Goal: Navigation & Orientation: Understand site structure

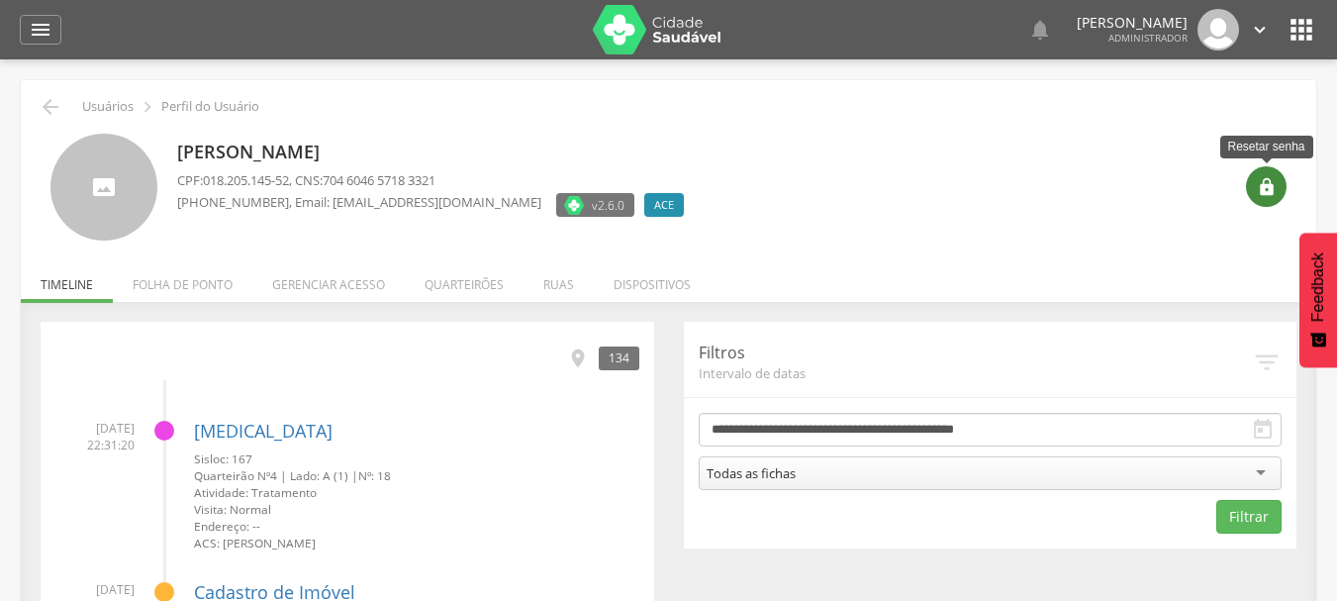
click at [1267, 192] on icon "" at bounding box center [1266, 187] width 20 height 20
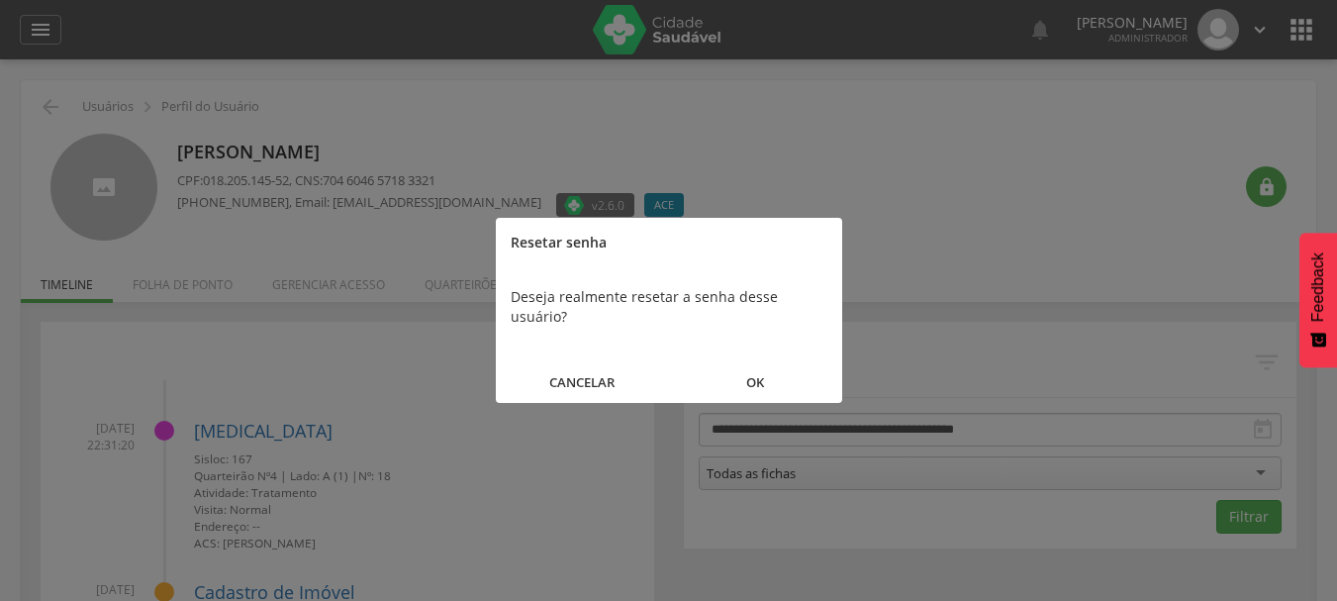
click at [767, 361] on button "OK" at bounding box center [755, 382] width 173 height 43
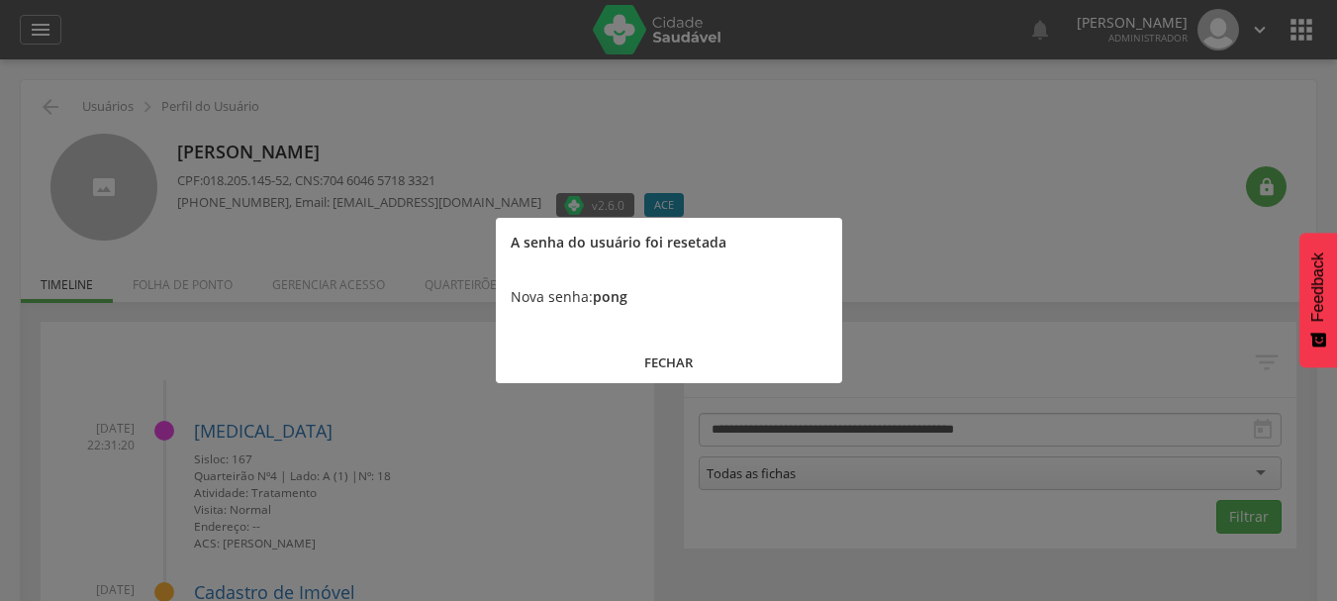
click at [670, 363] on button "FECHAR" at bounding box center [669, 362] width 346 height 43
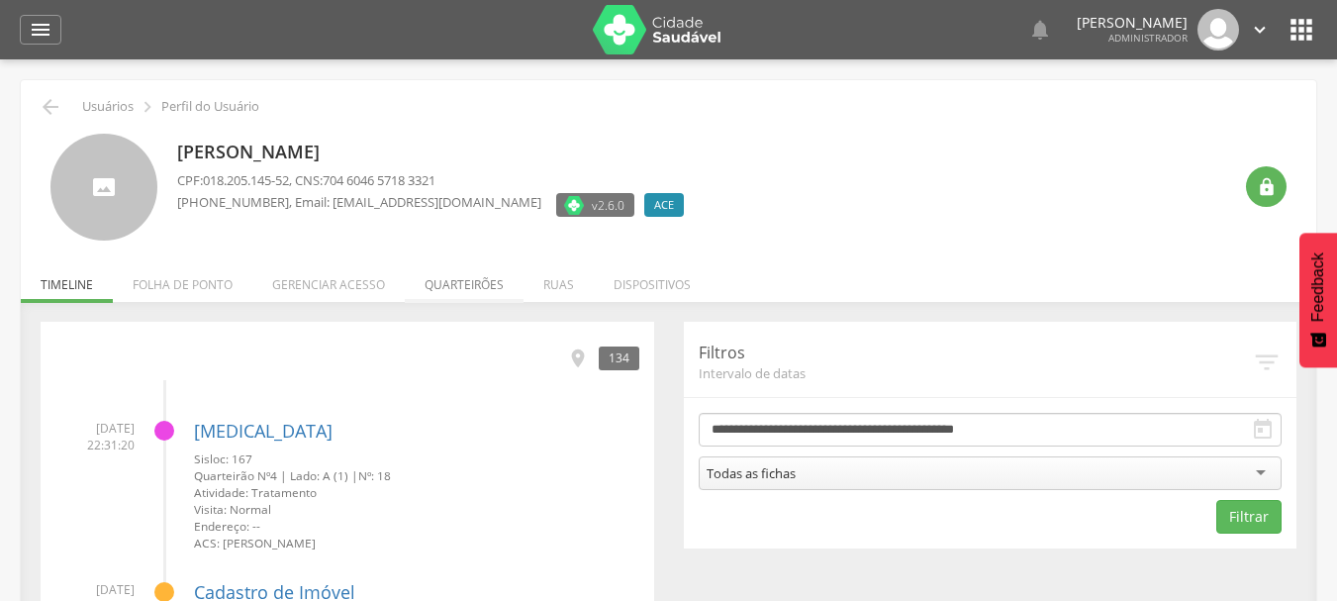
click at [481, 299] on li "Quarteirões" at bounding box center [464, 279] width 119 height 47
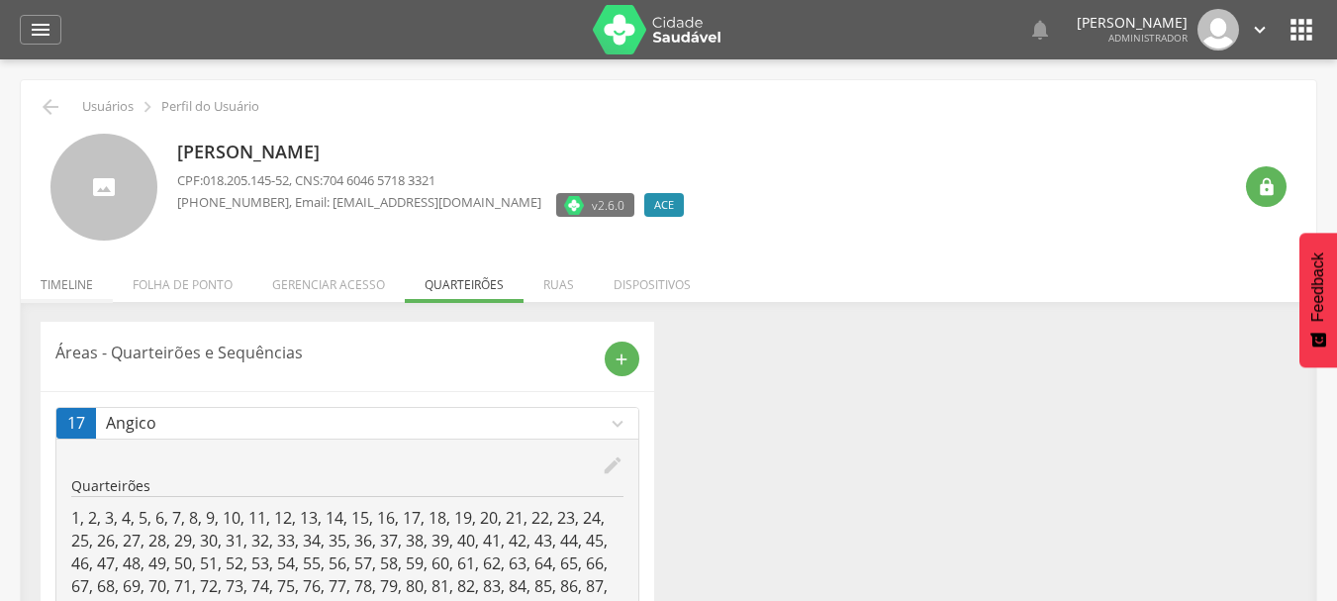
click at [51, 283] on li "Timeline" at bounding box center [67, 279] width 92 height 47
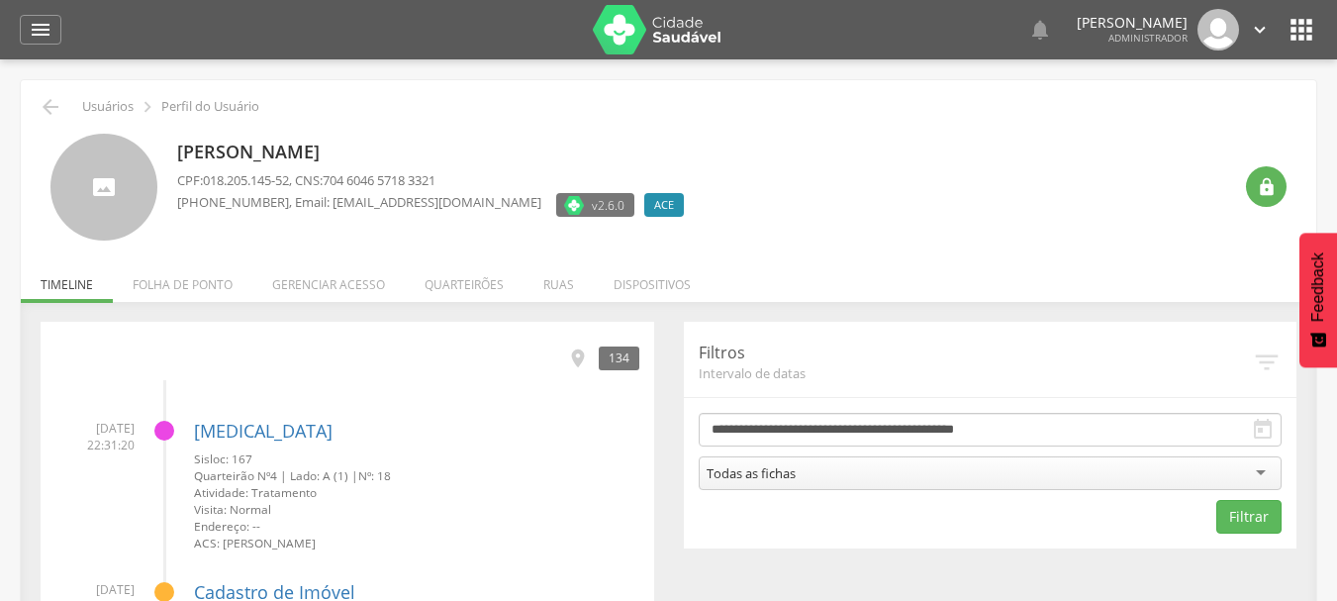
click at [873, 175] on div "Derlanio Oliveira Barreiros CPF: 018.205.145-52 , CNS: 704 6046 5718 3321 (74) …" at bounding box center [704, 188] width 1054 height 108
click at [1276, 196] on div "" at bounding box center [1266, 186] width 41 height 41
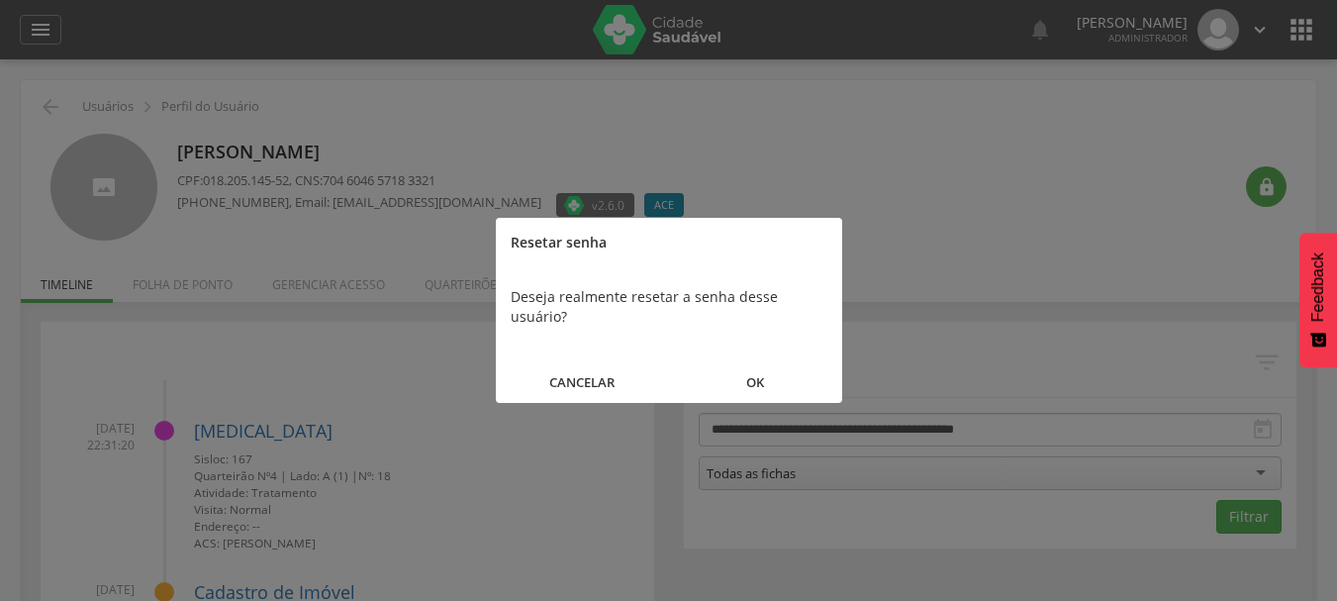
click at [739, 367] on button "OK" at bounding box center [755, 382] width 173 height 43
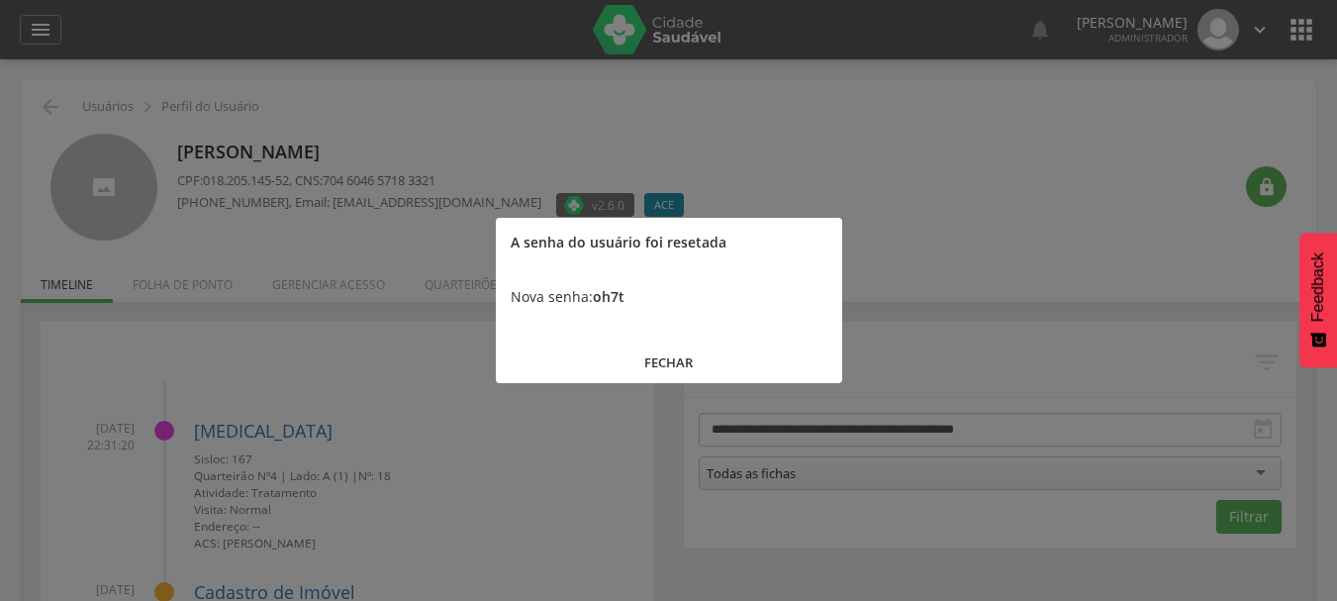
click at [671, 357] on button "FECHAR" at bounding box center [669, 362] width 346 height 43
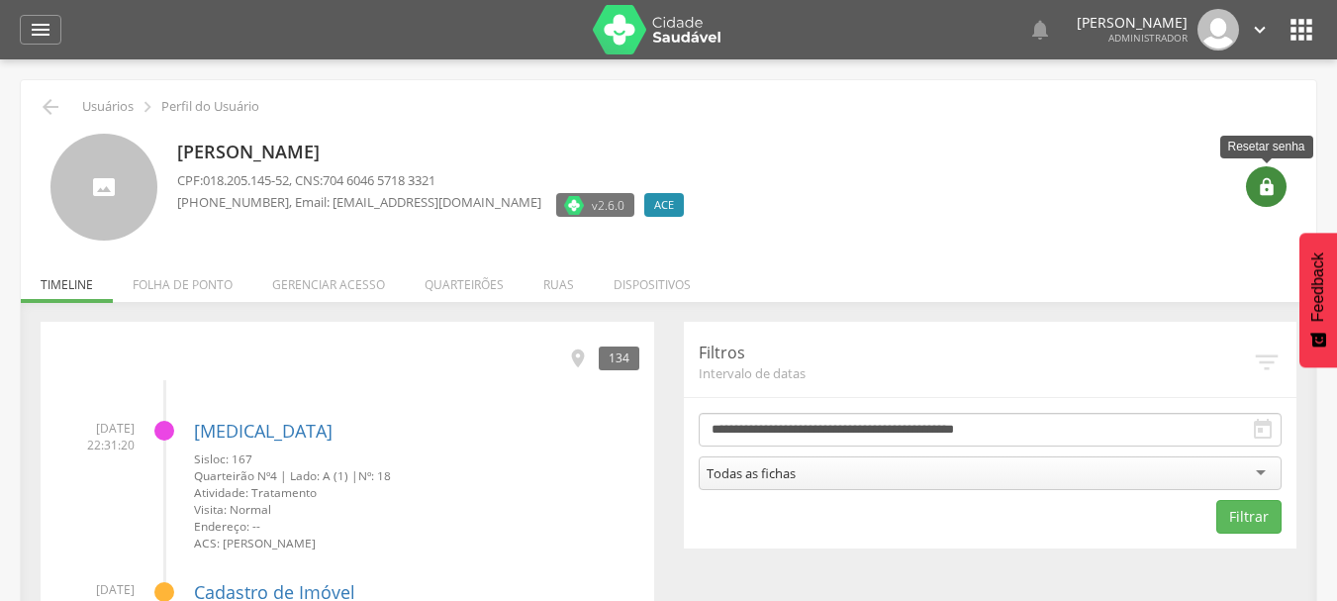
click at [1281, 192] on div "" at bounding box center [1266, 186] width 41 height 41
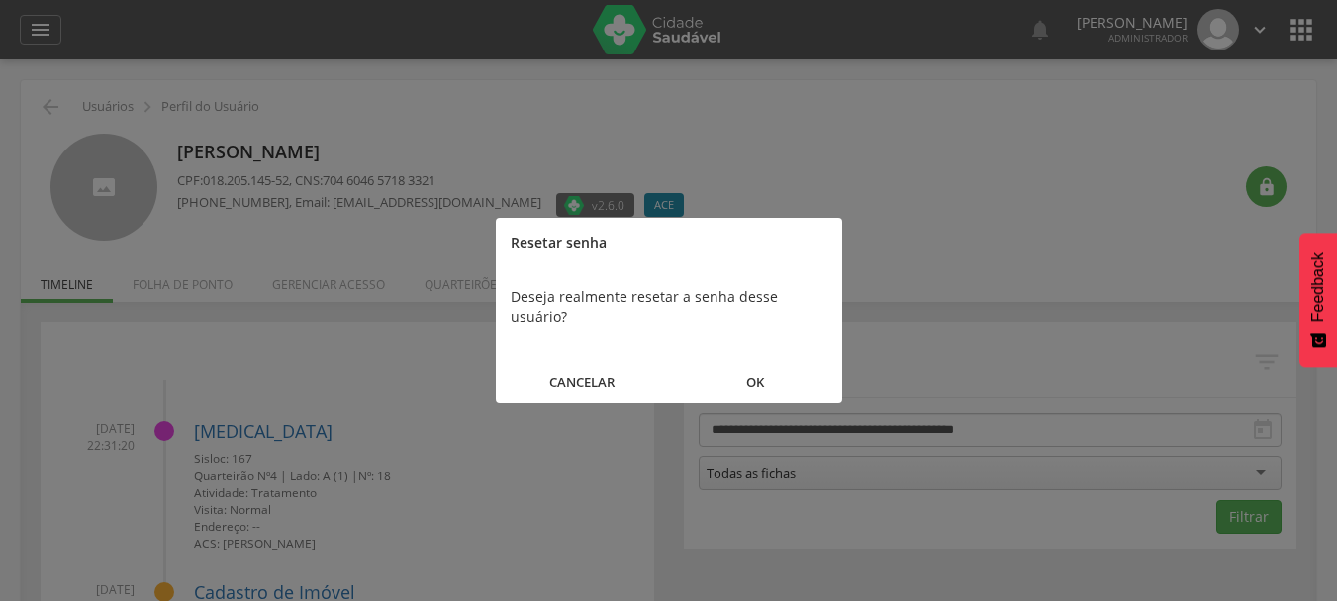
click at [757, 361] on button "OK" at bounding box center [755, 382] width 173 height 43
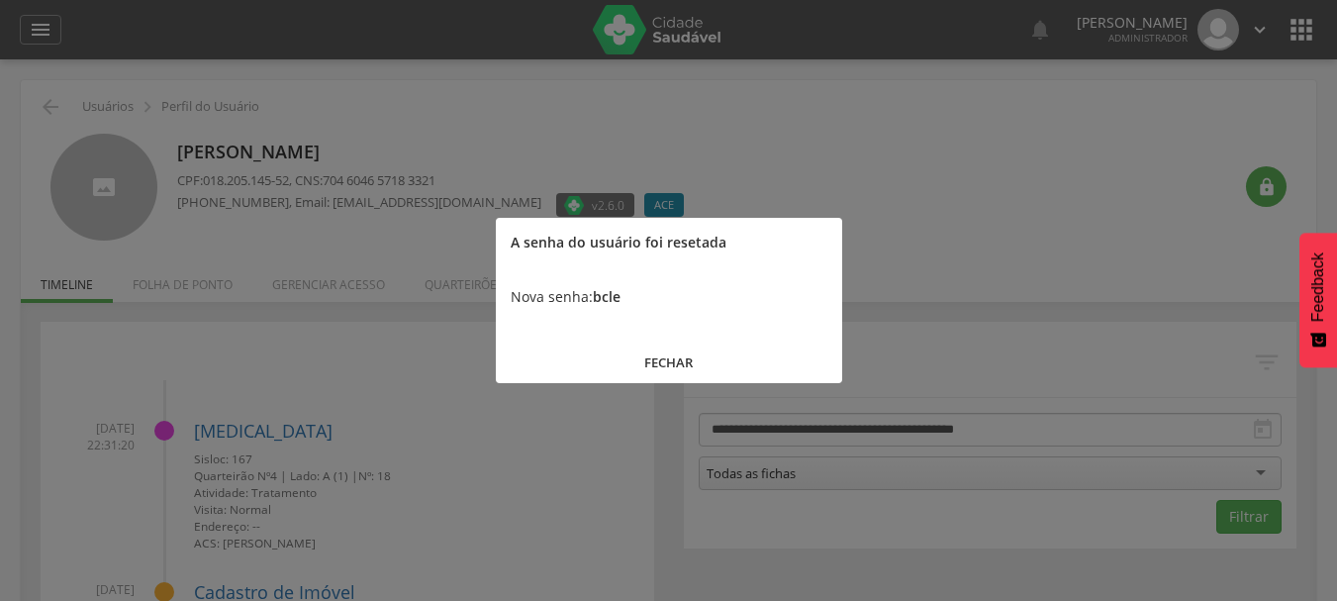
click at [671, 365] on button "FECHAR" at bounding box center [669, 362] width 346 height 43
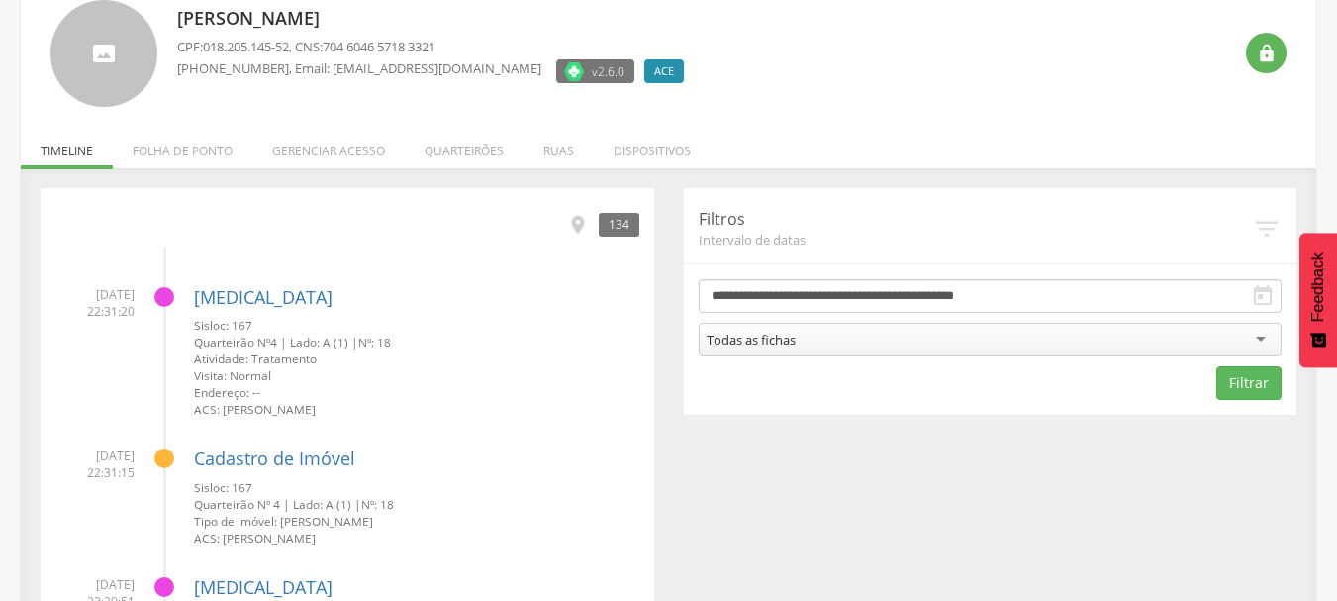
scroll to position [99, 0]
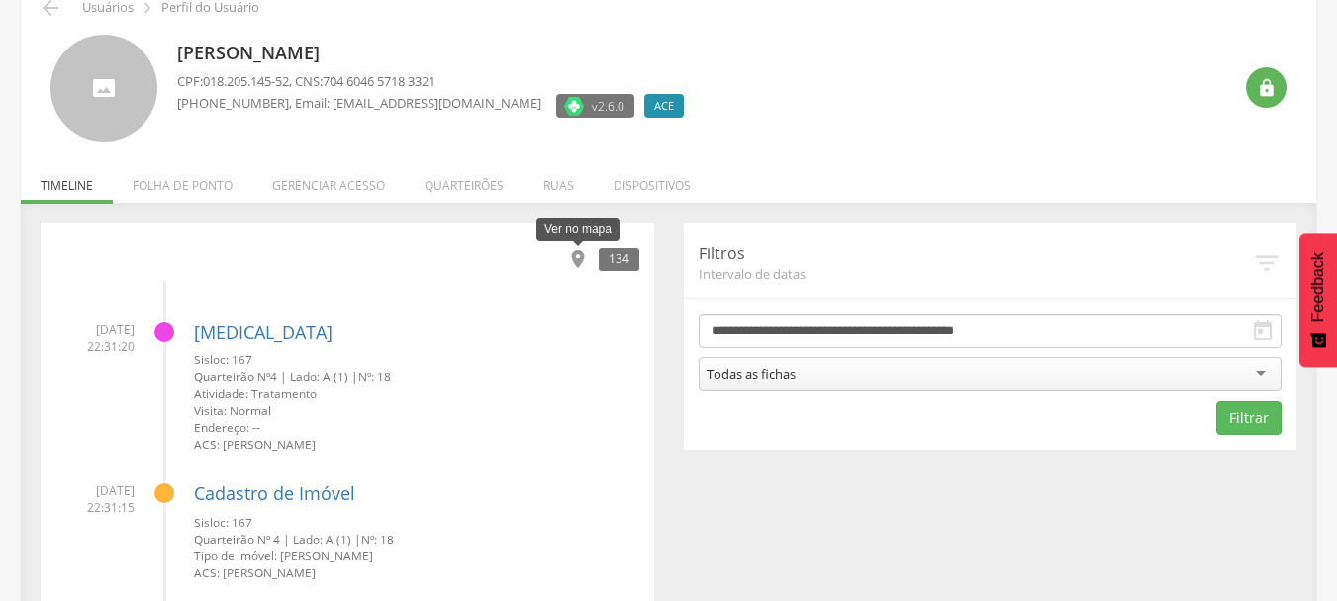
click at [571, 256] on icon "" at bounding box center [578, 259] width 22 height 22
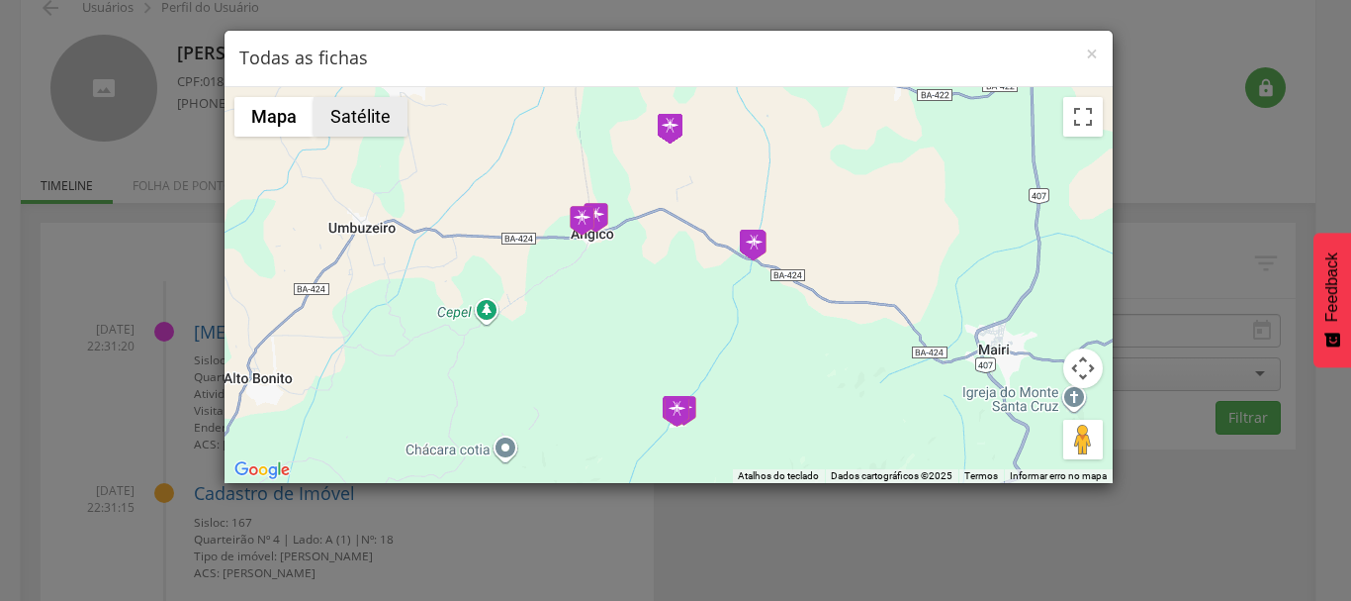
click at [344, 130] on button "Satélite" at bounding box center [361, 117] width 94 height 40
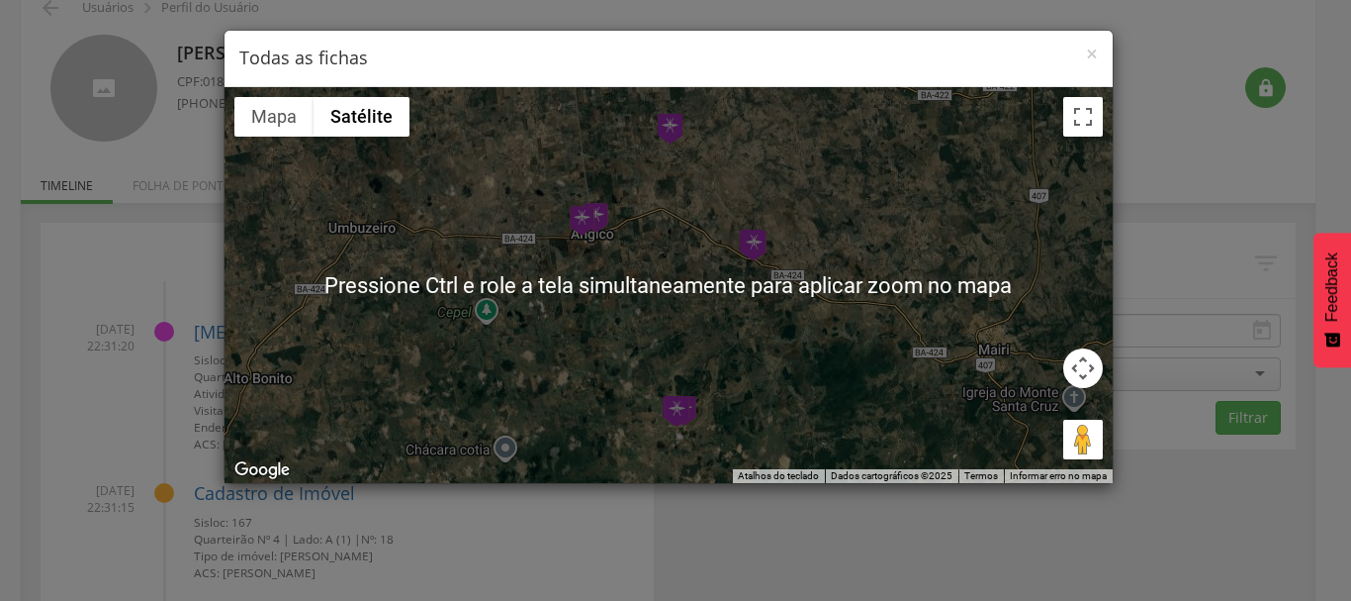
click at [629, 264] on div at bounding box center [669, 285] width 888 height 396
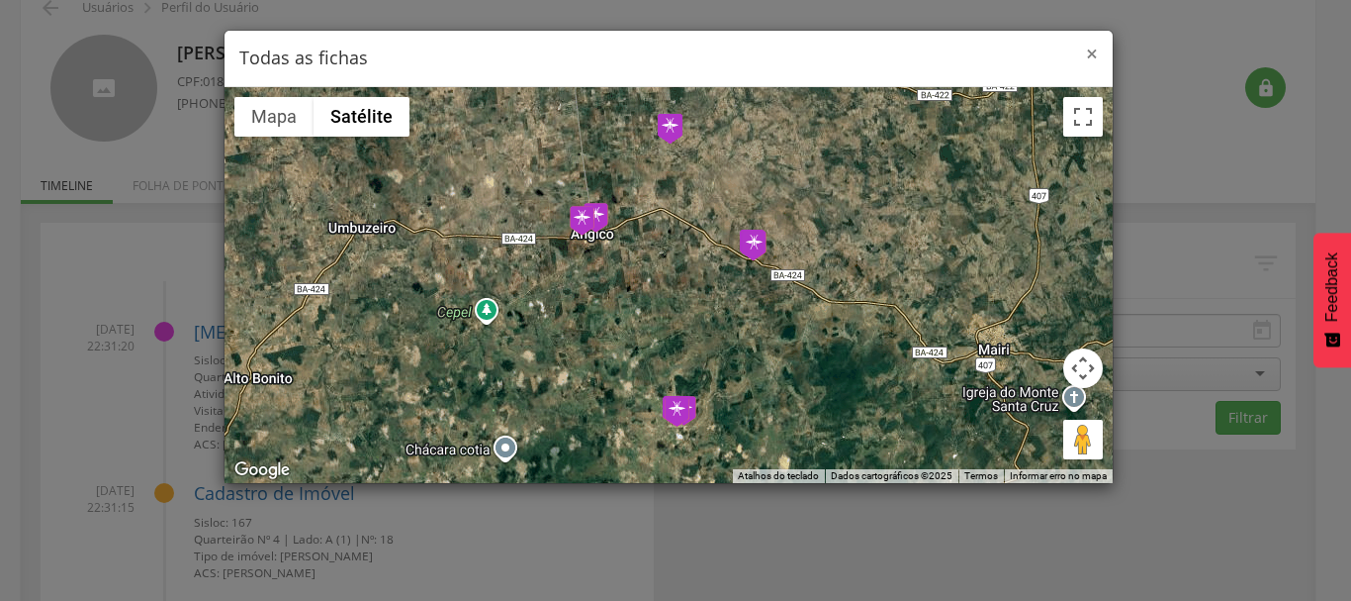
click at [1090, 47] on span "×" at bounding box center [1092, 54] width 12 height 28
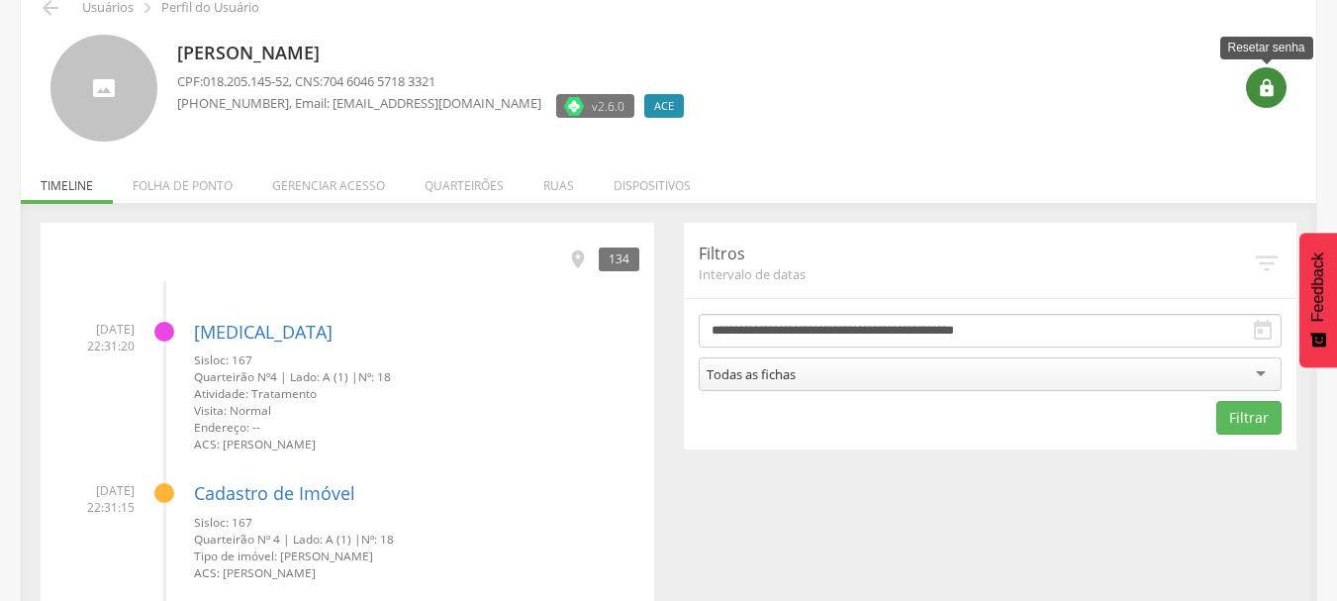
click at [1280, 98] on div "" at bounding box center [1266, 87] width 41 height 41
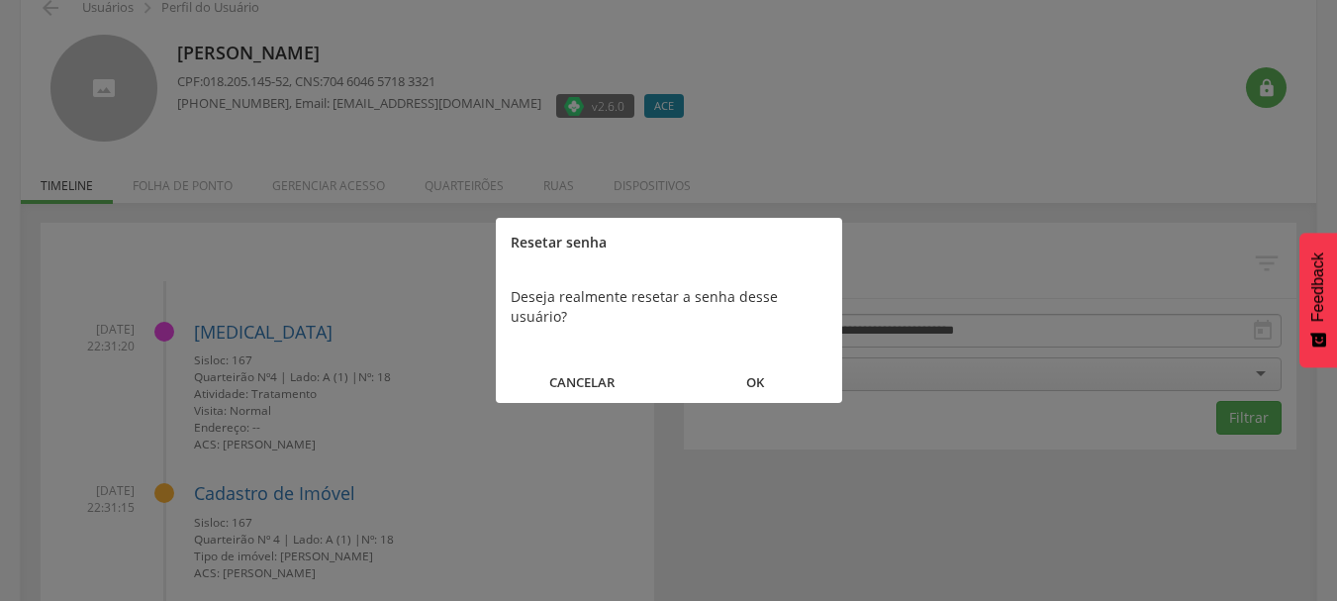
click at [755, 361] on button "OK" at bounding box center [755, 382] width 173 height 43
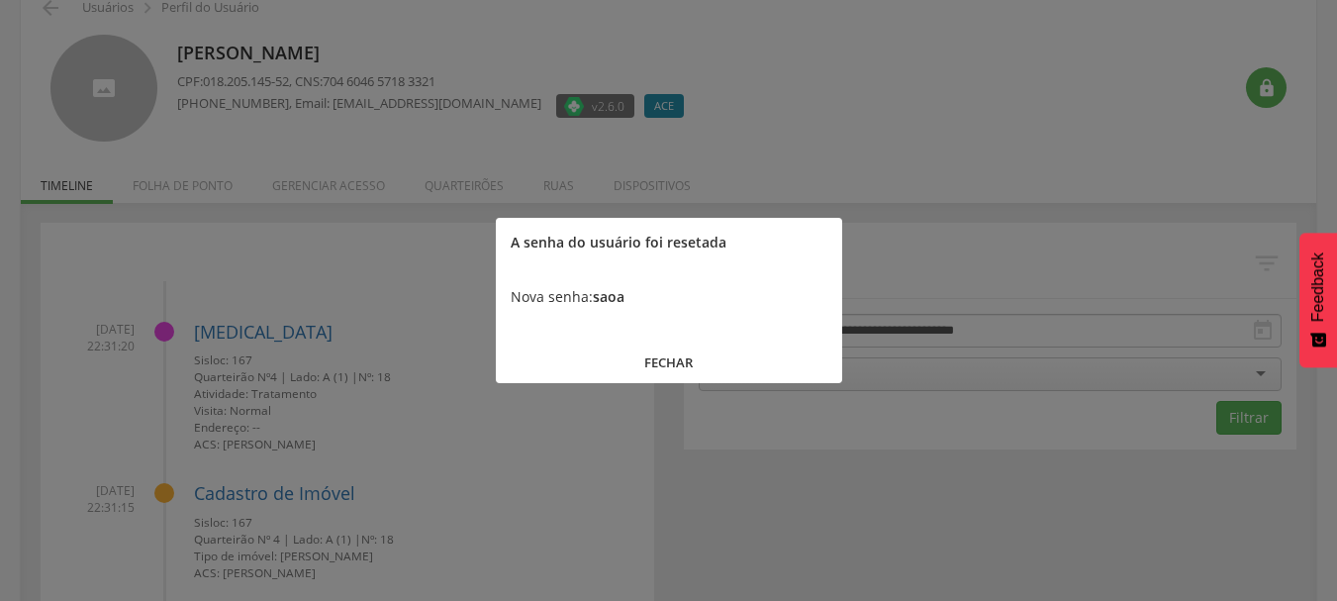
click at [684, 367] on button "FECHAR" at bounding box center [669, 362] width 346 height 43
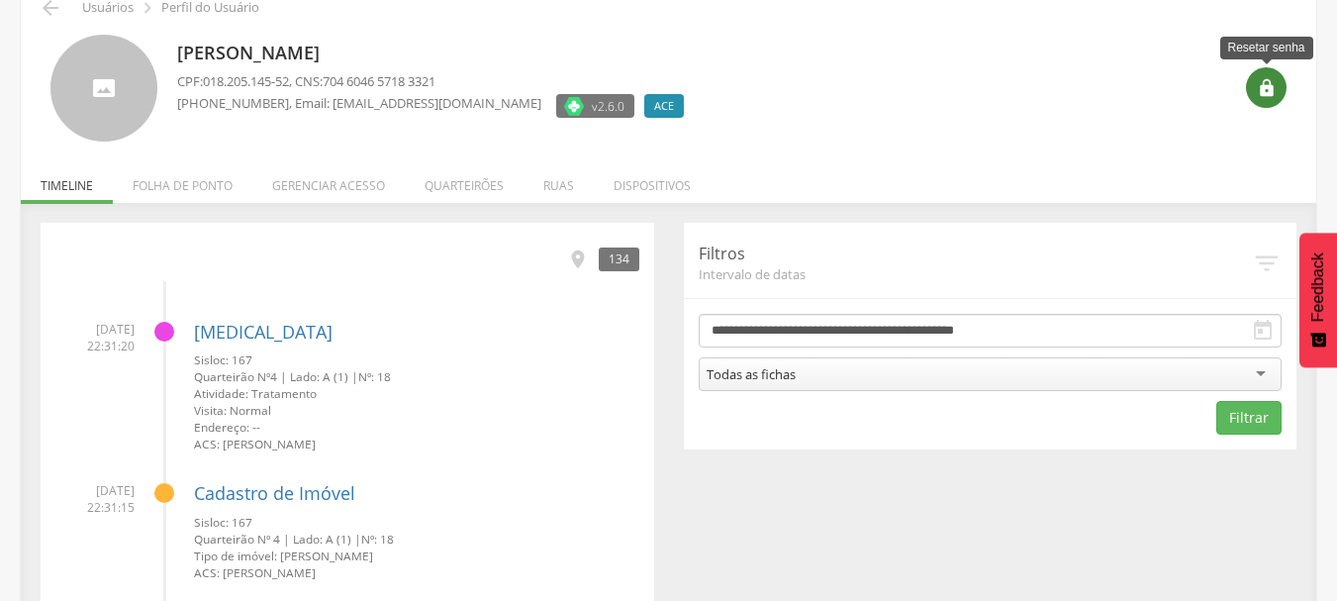
click at [1260, 92] on icon "" at bounding box center [1266, 88] width 20 height 20
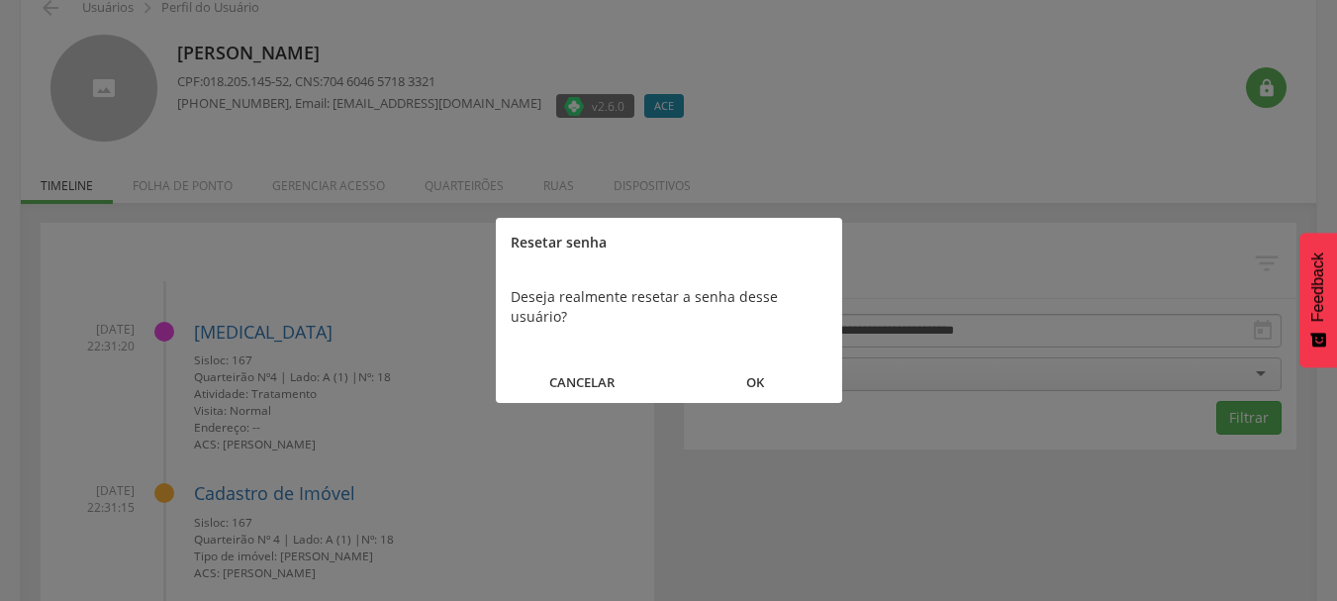
click at [760, 363] on button "OK" at bounding box center [755, 382] width 173 height 43
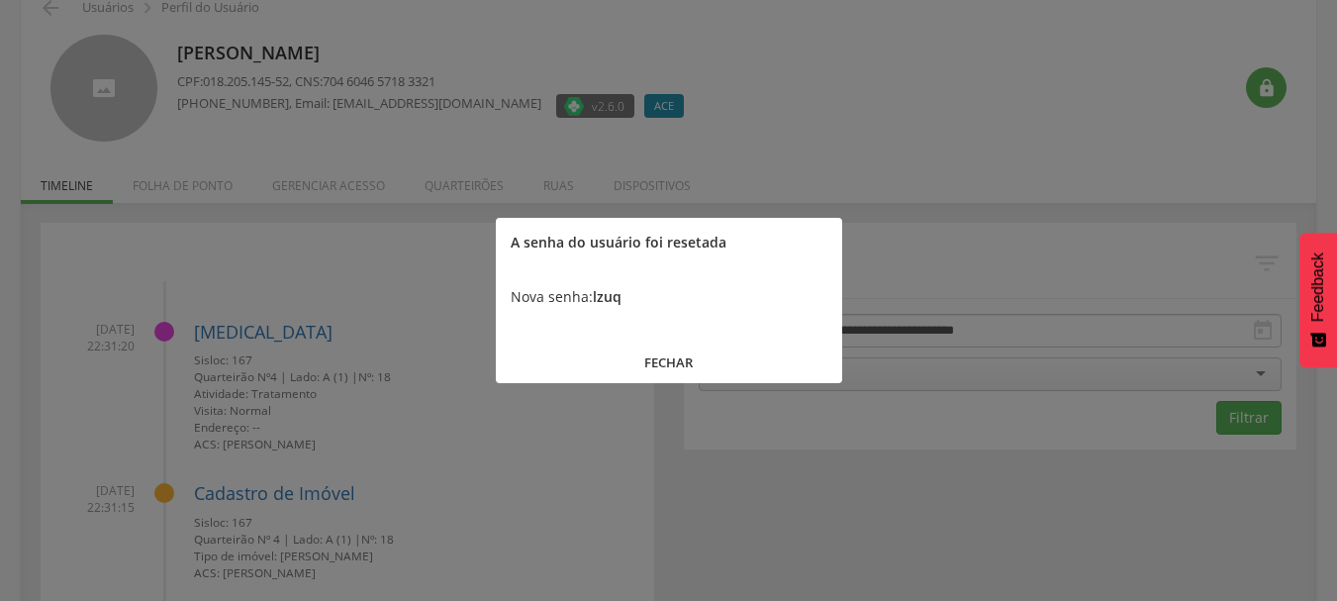
click at [641, 363] on button "FECHAR" at bounding box center [669, 362] width 346 height 43
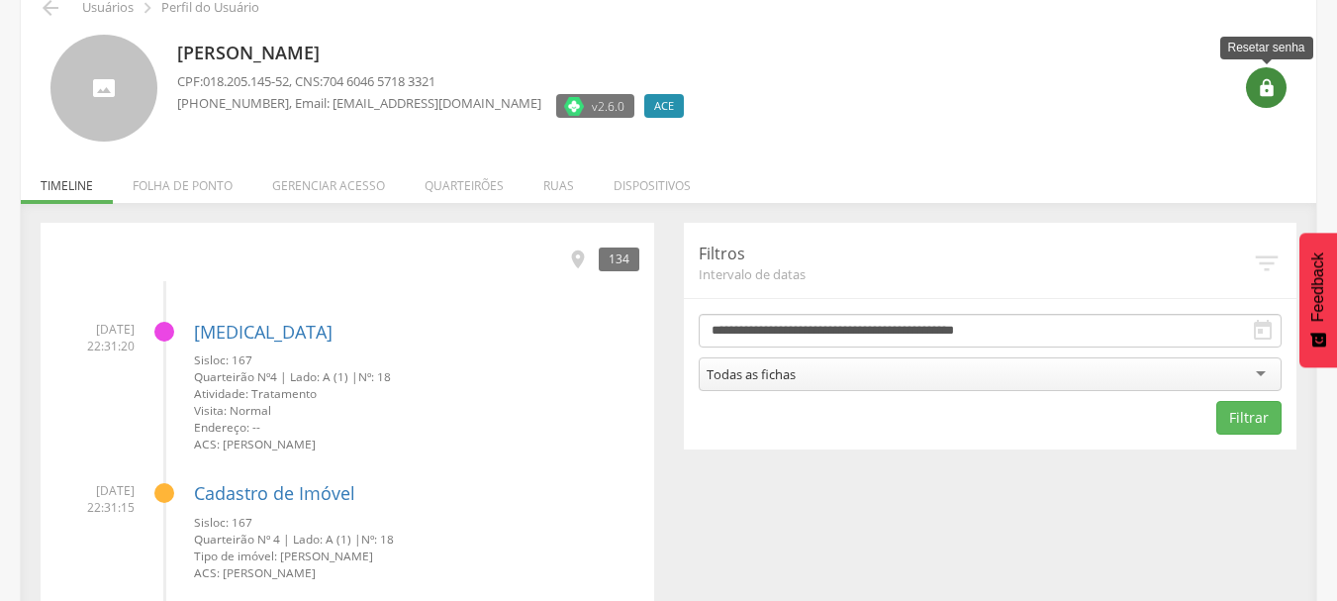
click at [1281, 84] on div "" at bounding box center [1266, 87] width 41 height 41
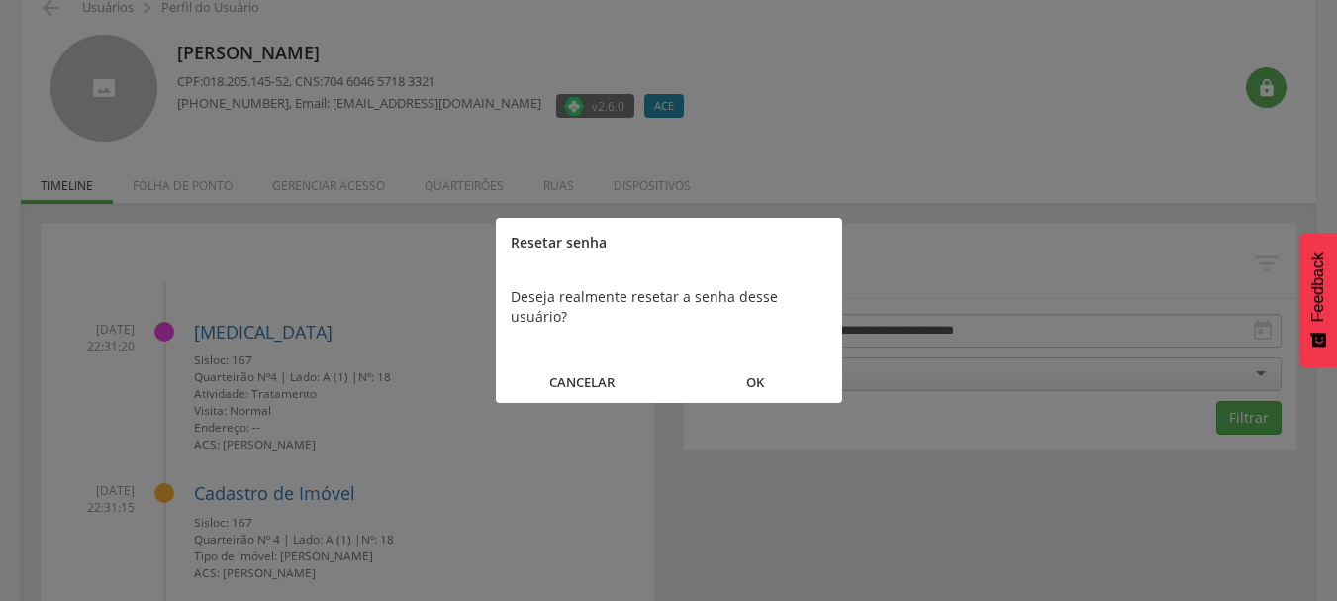
click at [754, 366] on button "OK" at bounding box center [755, 382] width 173 height 43
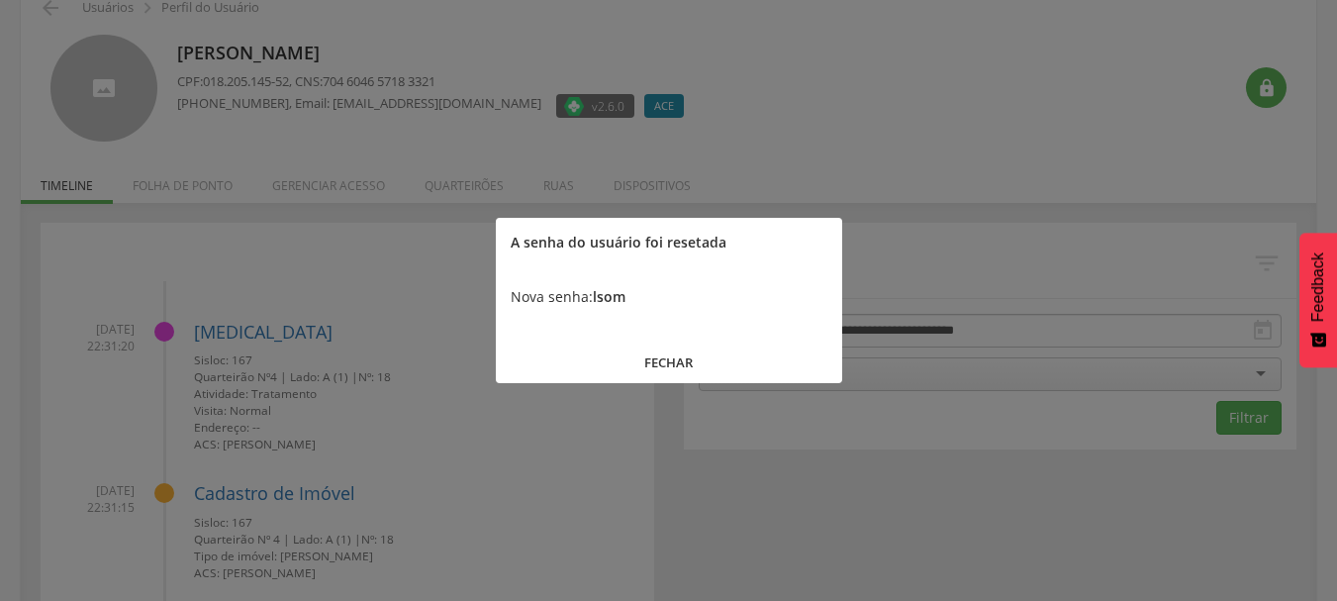
click at [684, 360] on button "FECHAR" at bounding box center [669, 362] width 346 height 43
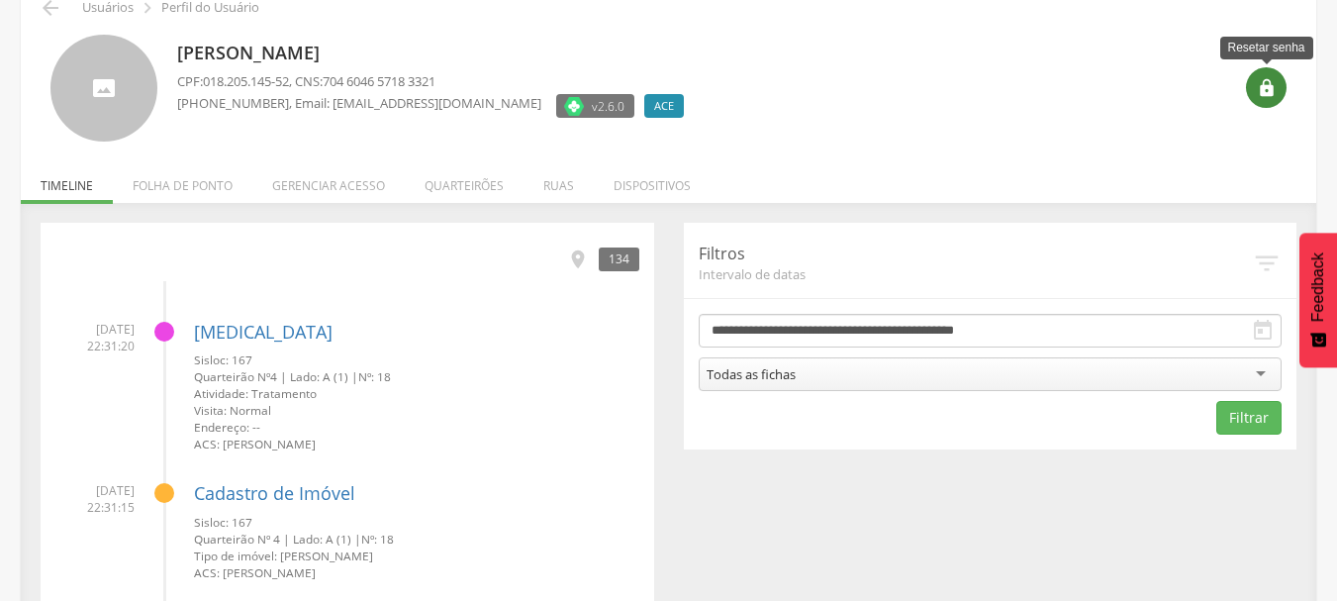
click at [1284, 87] on div "" at bounding box center [1266, 87] width 41 height 41
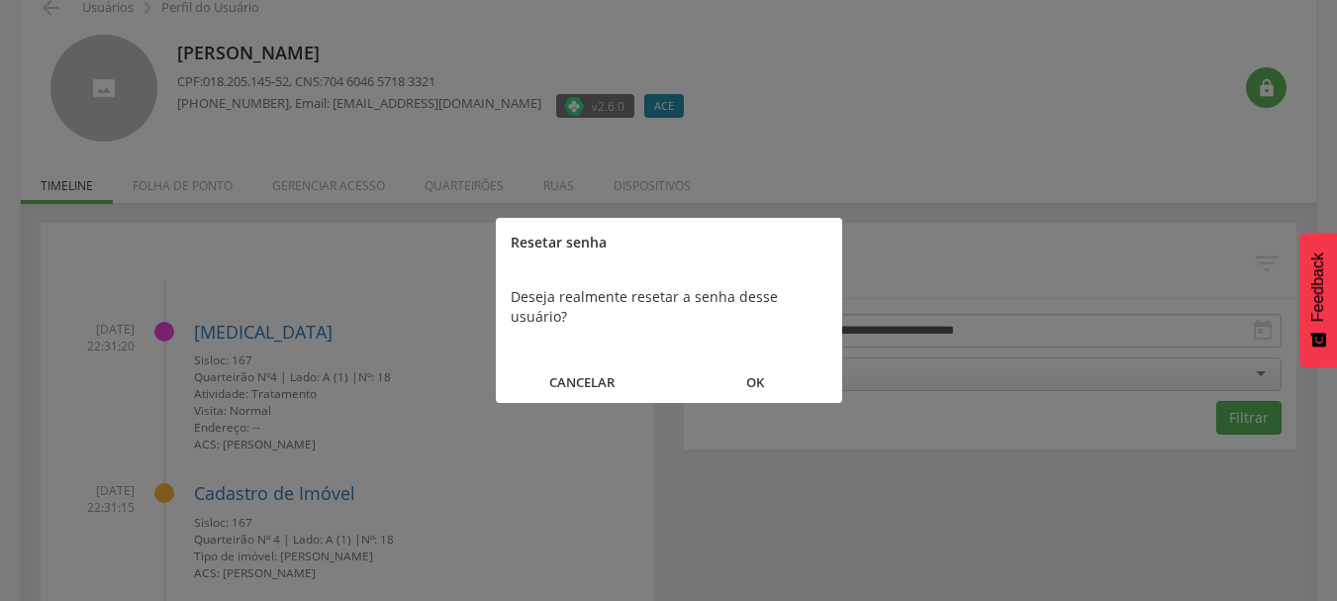
click at [756, 361] on button "OK" at bounding box center [755, 382] width 173 height 43
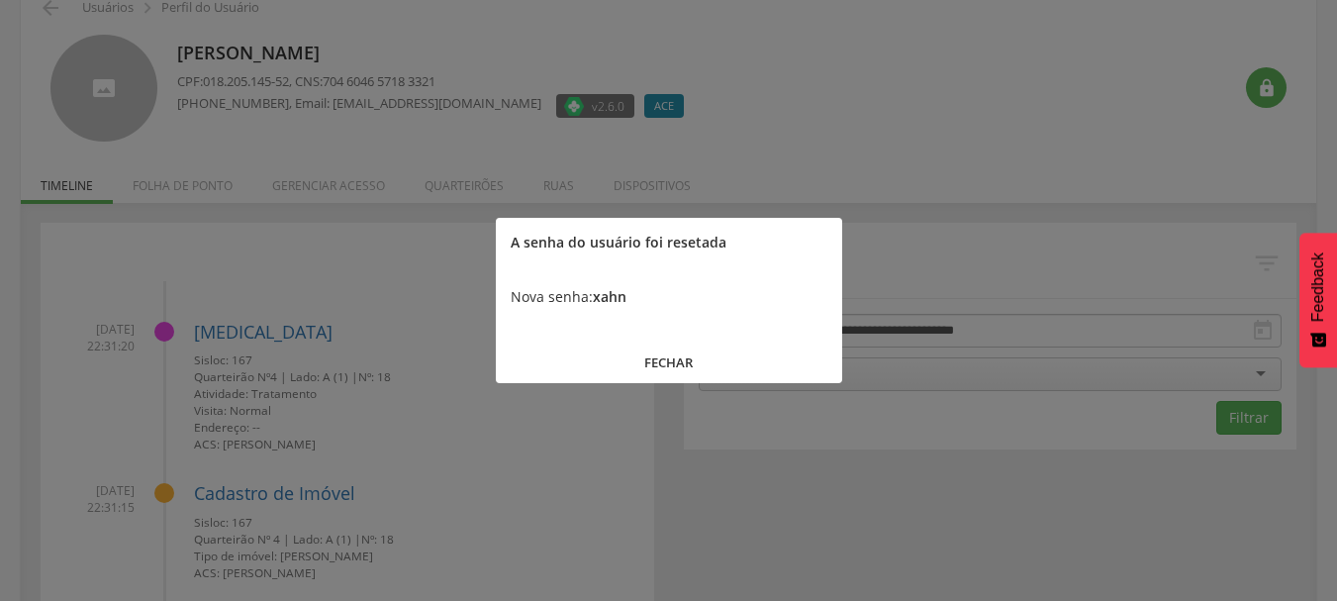
click at [687, 374] on button "FECHAR" at bounding box center [669, 362] width 346 height 43
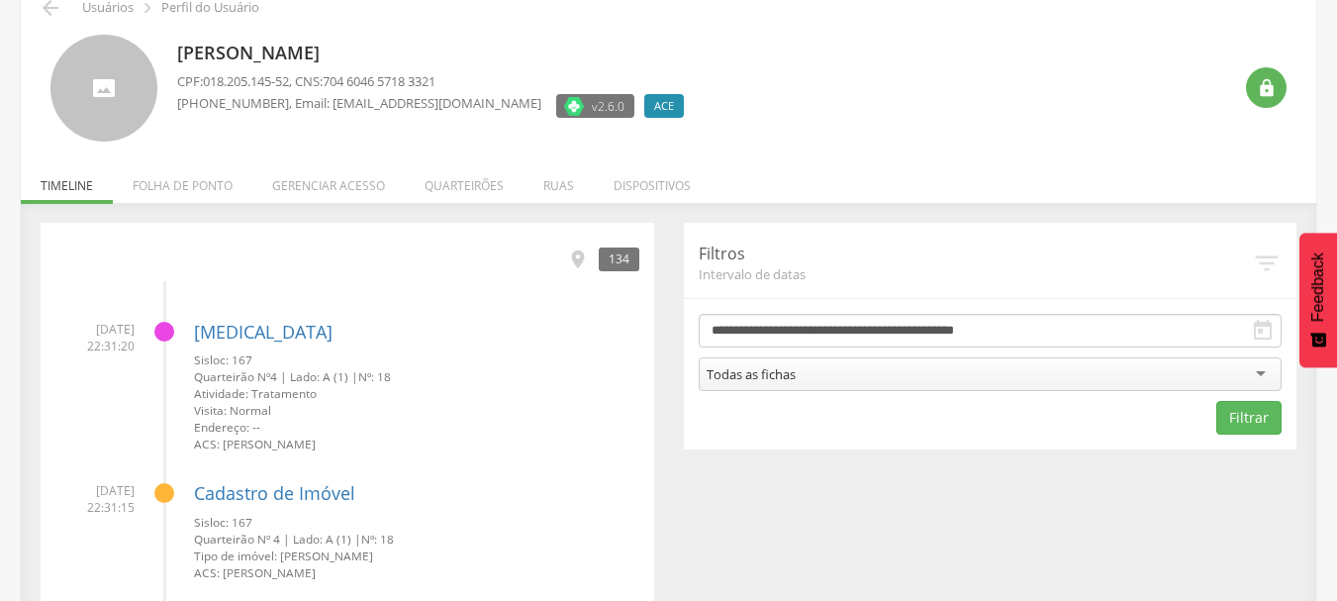
click at [669, 354] on div "**********" at bounding box center [990, 336] width 643 height 227
